Goal: Find specific page/section: Find specific page/section

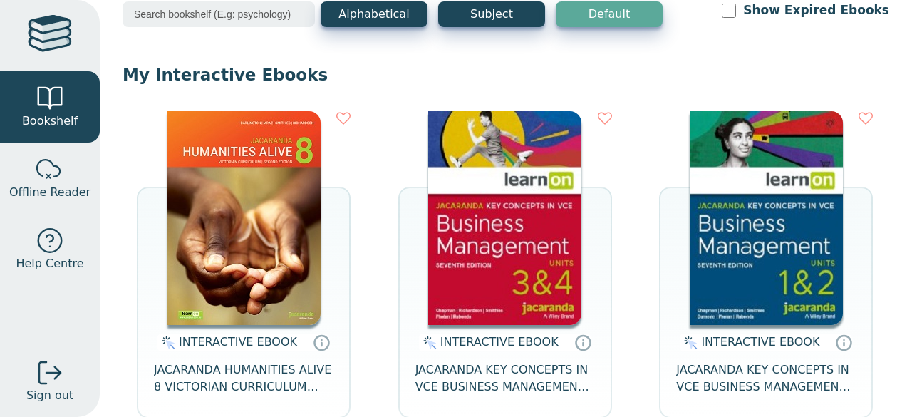
scroll to position [89, 0]
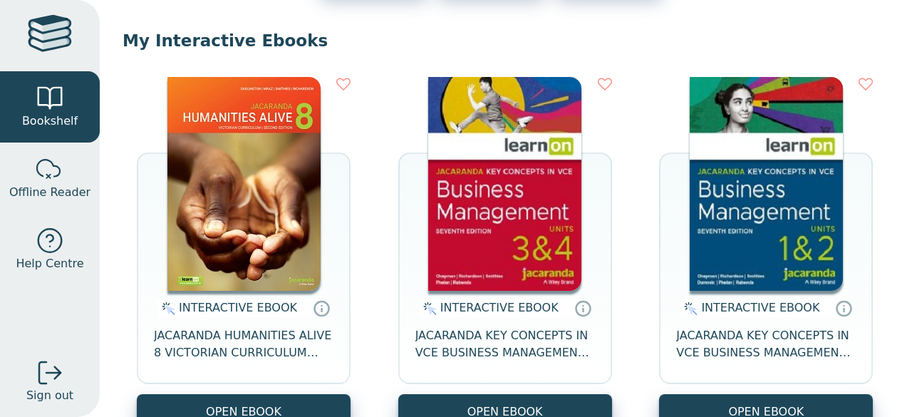
scroll to position [0, 0]
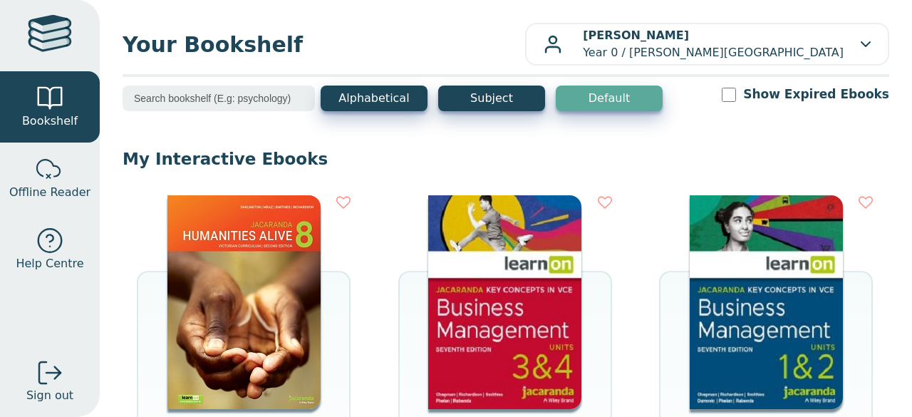
click at [541, 24] on header "Your Bookshelf [PERSON_NAME] Year 0 / [PERSON_NAME][GEOGRAPHIC_DATA] My Support…" at bounding box center [506, 44] width 766 height 43
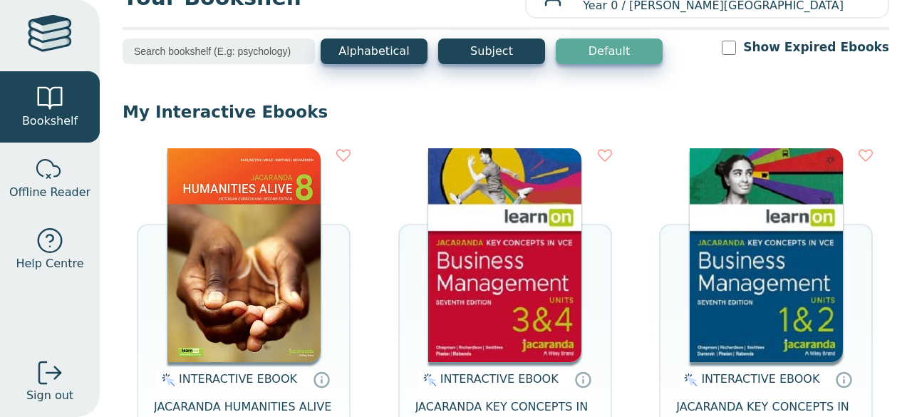
scroll to position [51, 0]
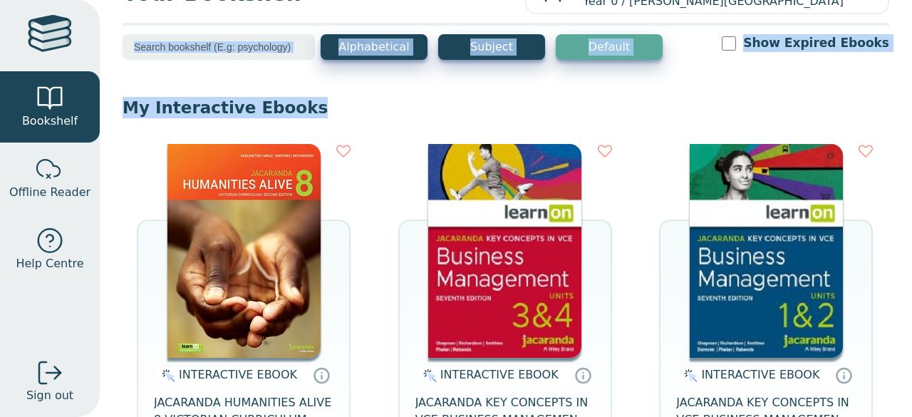
drag, startPoint x: 504, startPoint y: 26, endPoint x: 443, endPoint y: 101, distance: 96.2
click at [443, 101] on div "Your Bookshelf [PERSON_NAME] Year 0 / [PERSON_NAME][GEOGRAPHIC_DATA] My Support…" at bounding box center [506, 208] width 812 height 417
click at [443, 101] on p "My Interactive Ebooks" at bounding box center [506, 107] width 766 height 21
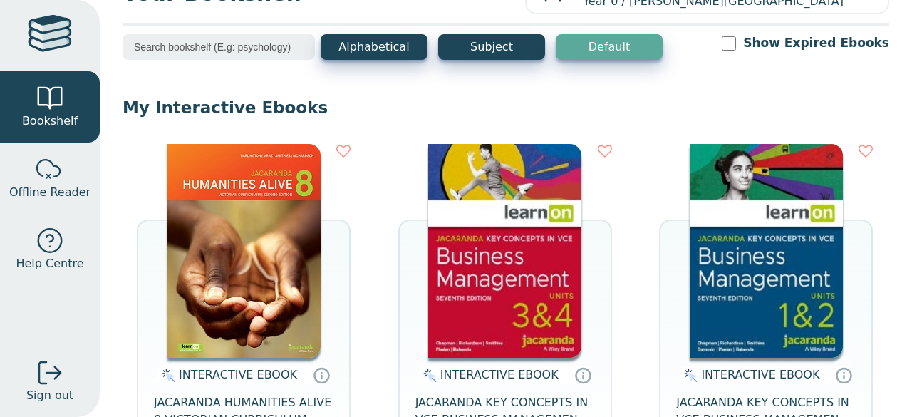
scroll to position [79, 0]
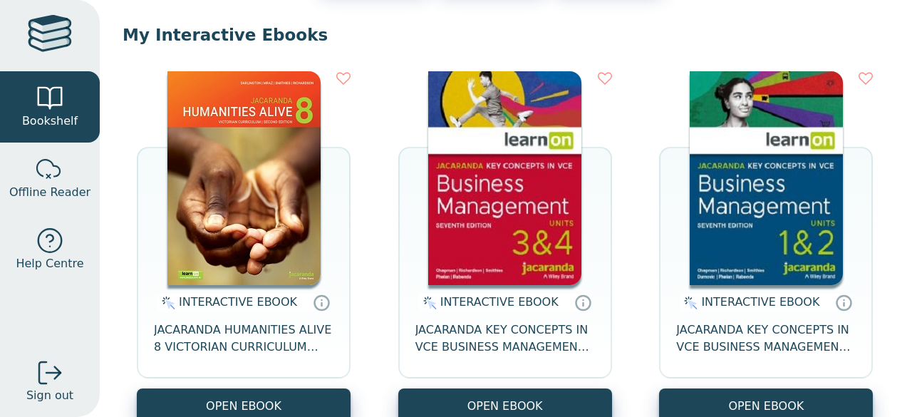
scroll to position [144, 0]
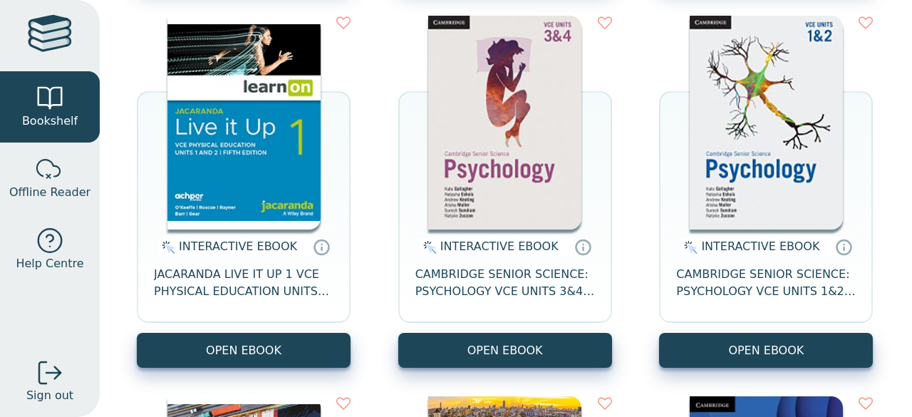
scroll to position [942, 0]
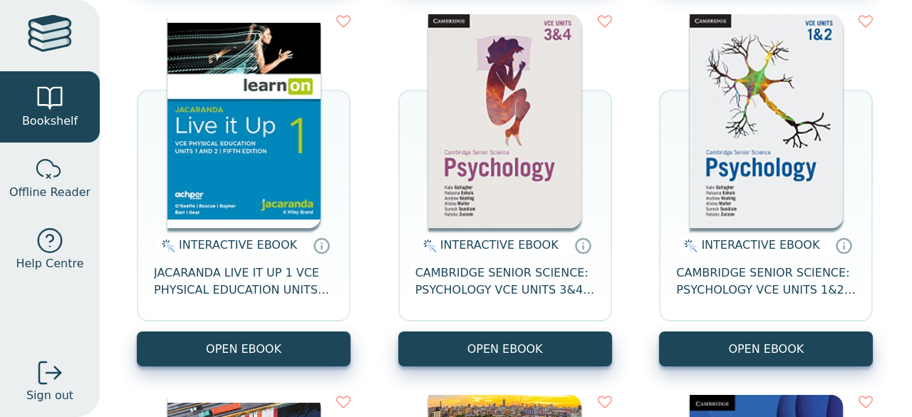
click at [735, 118] on img at bounding box center [765, 121] width 153 height 214
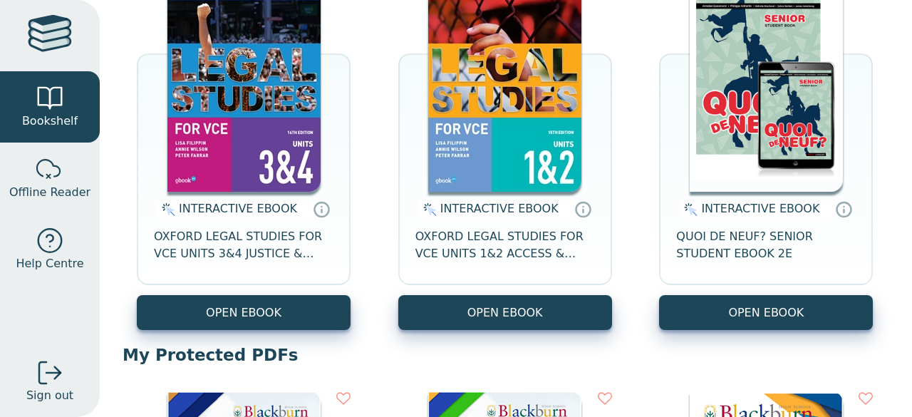
scroll to position [3261, 0]
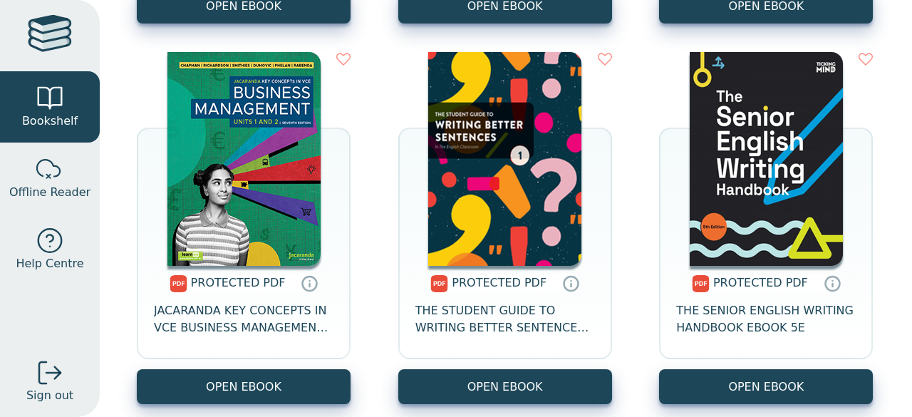
scroll to position [4370, 0]
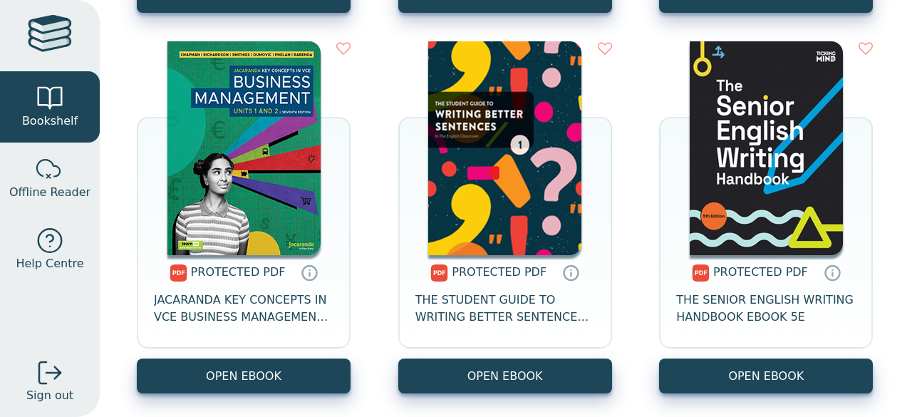
click at [504, 184] on img at bounding box center [504, 148] width 153 height 214
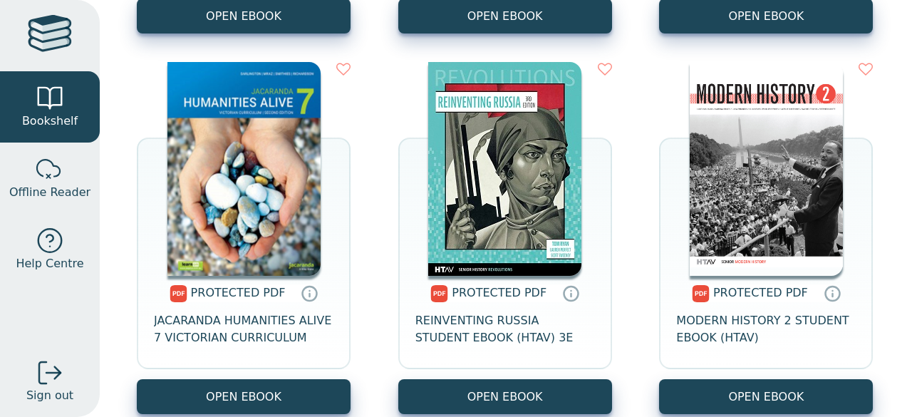
scroll to position [6343, 0]
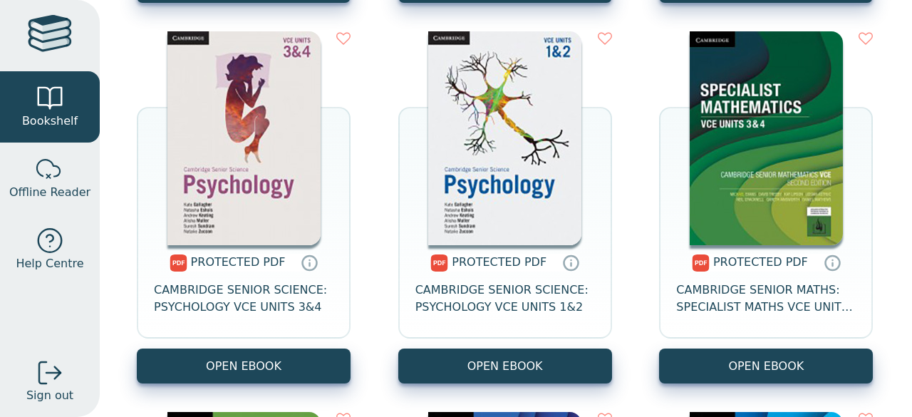
scroll to position [8184, 0]
